Goal: Use online tool/utility: Utilize a website feature to perform a specific function

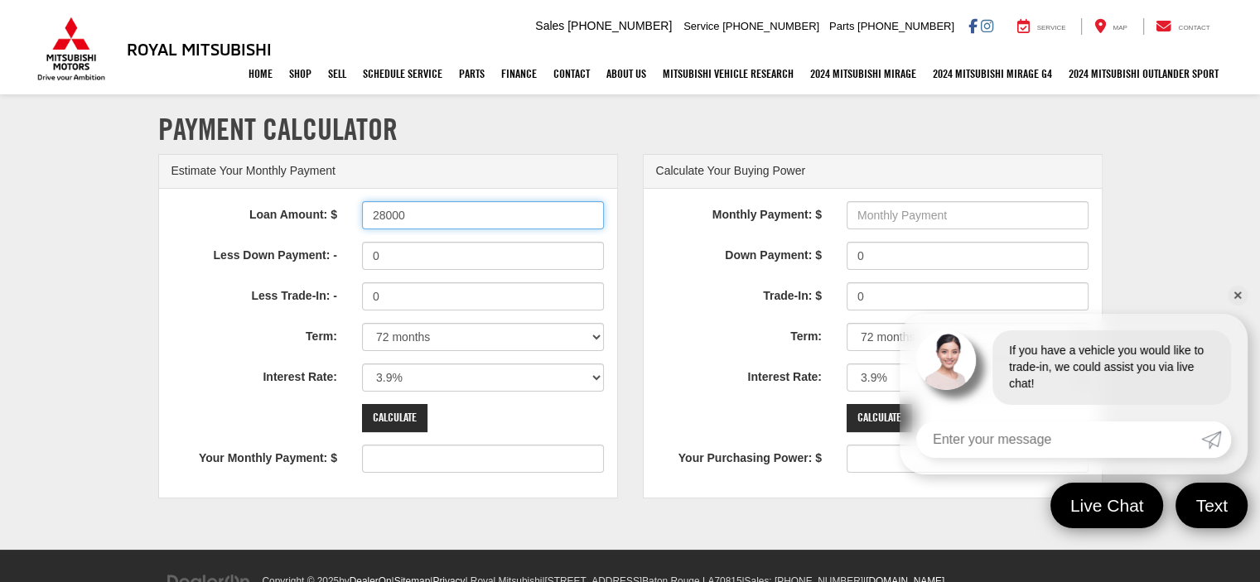
type input "28000"
type input "437"
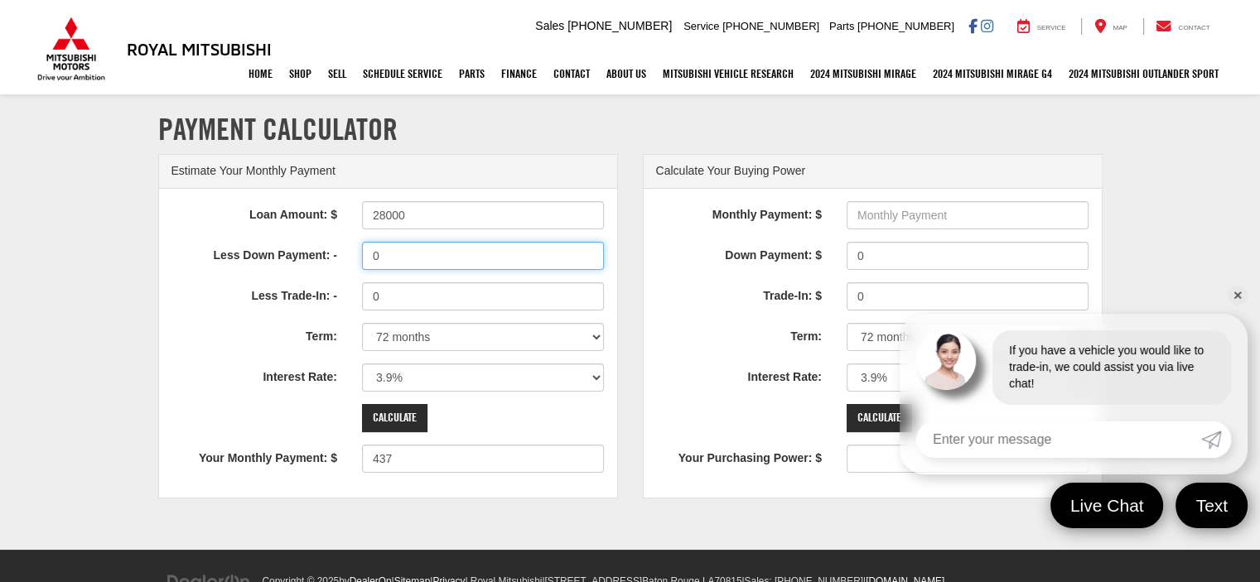
click at [413, 258] on input "0" at bounding box center [483, 256] width 243 height 28
type input "0"
type input "10000"
type input "281"
click at [393, 413] on input "Calculate" at bounding box center [394, 418] width 65 height 28
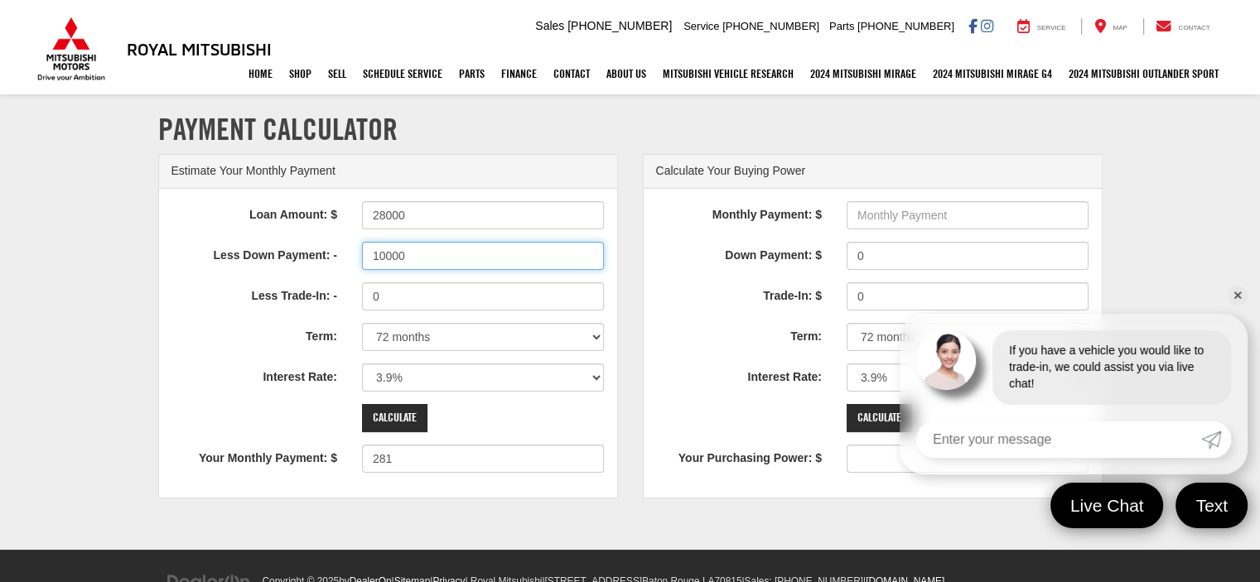
click at [378, 254] on input "10000" at bounding box center [483, 256] width 243 height 28
type input "12500"
type input "242"
click at [404, 419] on input "Calculate" at bounding box center [394, 418] width 65 height 28
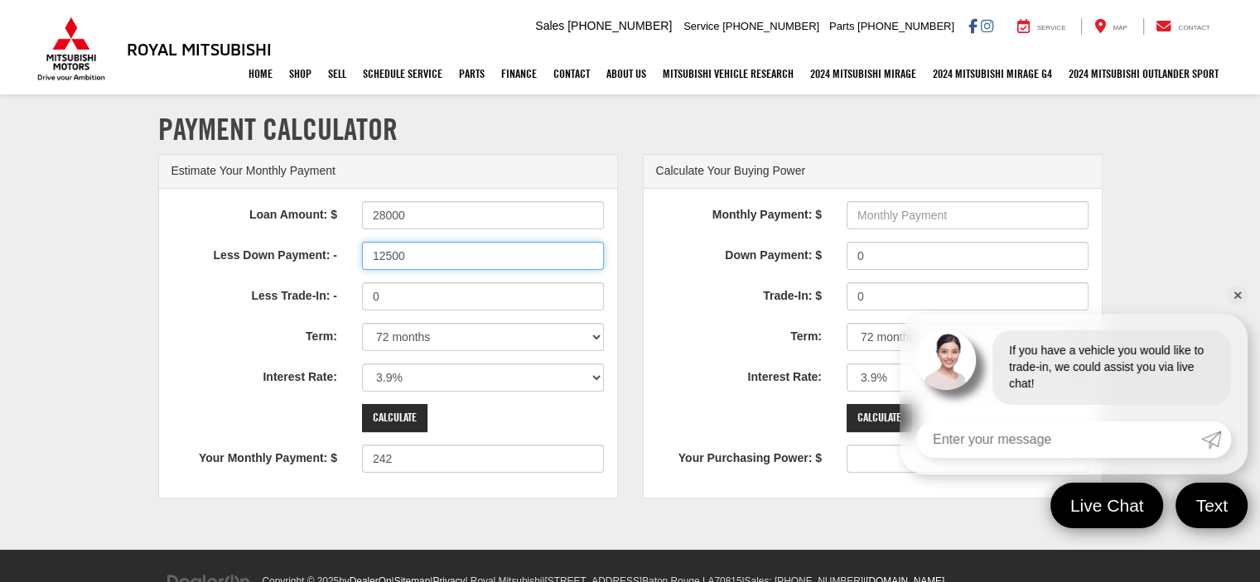
click at [381, 254] on input "12500" at bounding box center [483, 256] width 243 height 28
type input "10000"
type input "281"
click at [394, 416] on input "Calculate" at bounding box center [394, 418] width 65 height 28
click at [381, 254] on input "10000" at bounding box center [483, 256] width 243 height 28
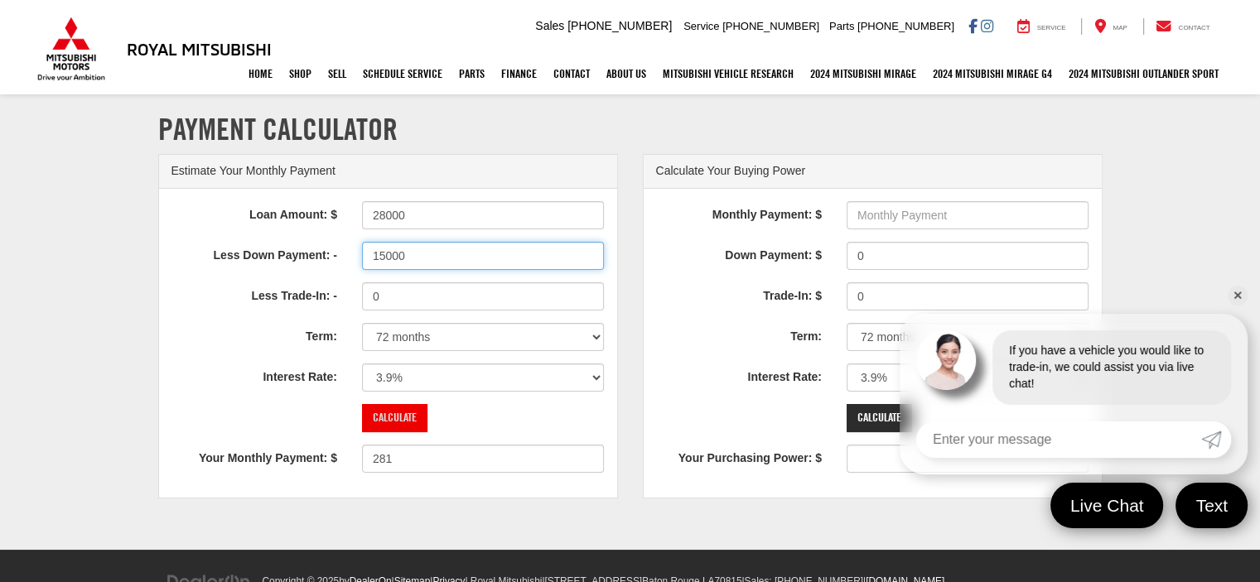
type input "15000"
type input "203"
click at [399, 417] on input "Calculate" at bounding box center [394, 418] width 65 height 28
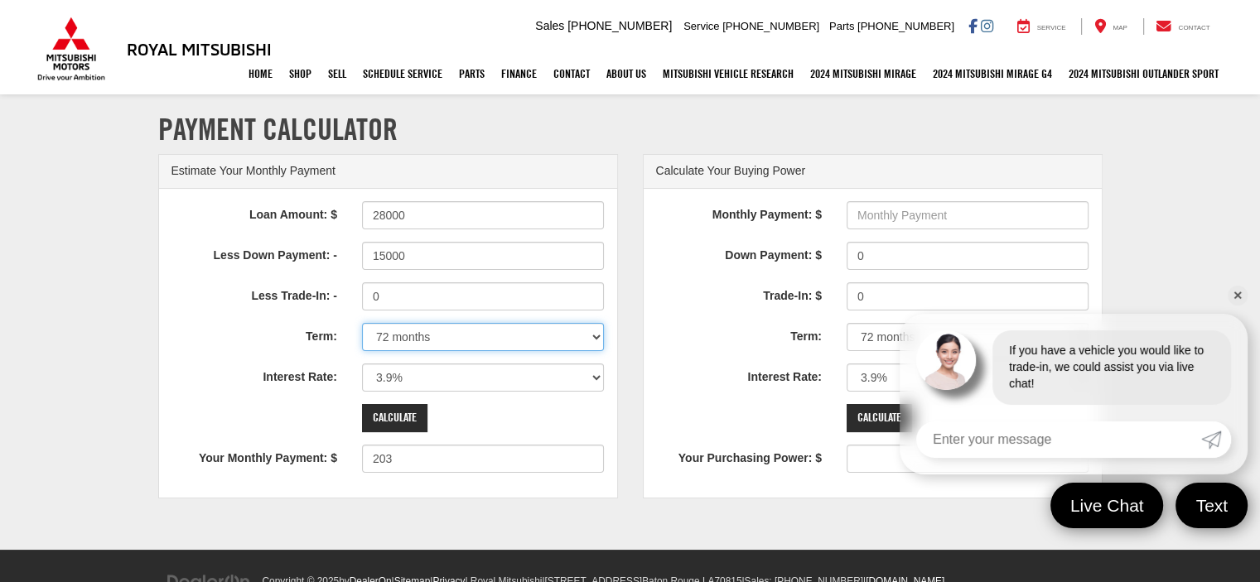
click at [596, 334] on select "12 months 24 months 36 months 48 months 60 months 66 months 72 months 84 months" at bounding box center [483, 337] width 243 height 28
select select "48"
click at [362, 323] on select "12 months 24 months 36 months 48 months 60 months 66 months 72 months 84 months" at bounding box center [483, 337] width 243 height 28
type input "293"
click at [399, 410] on input "Calculate" at bounding box center [394, 418] width 65 height 28
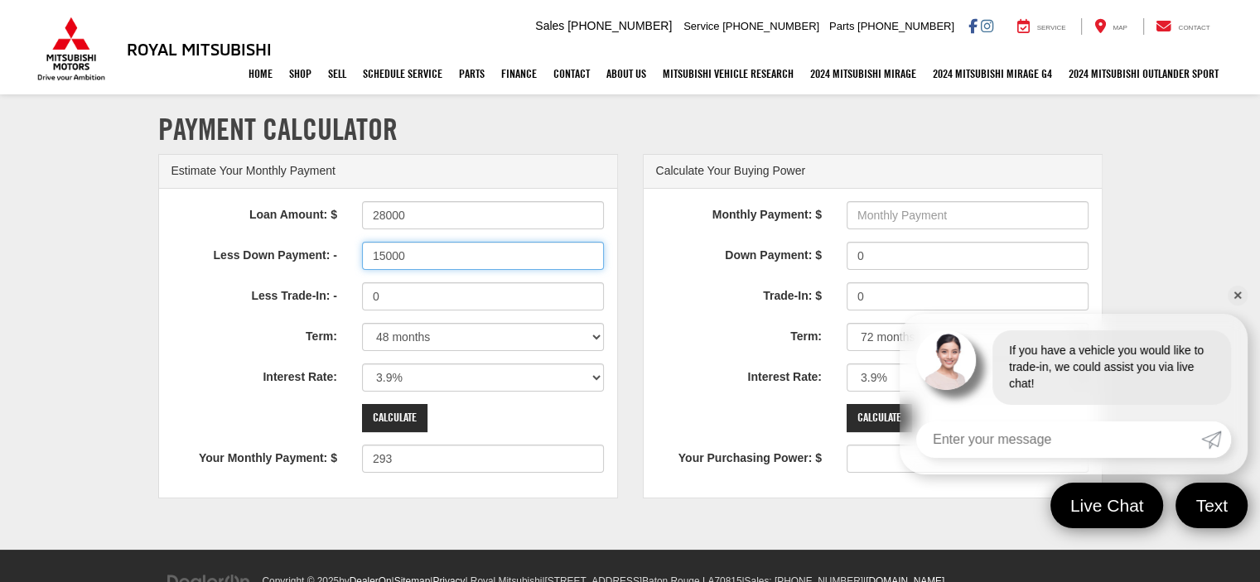
click at [379, 255] on input "15000" at bounding box center [483, 256] width 243 height 28
type input "12500"
type input "349"
click at [388, 413] on input "Calculate" at bounding box center [394, 418] width 65 height 28
